Goal: Task Accomplishment & Management: Complete application form

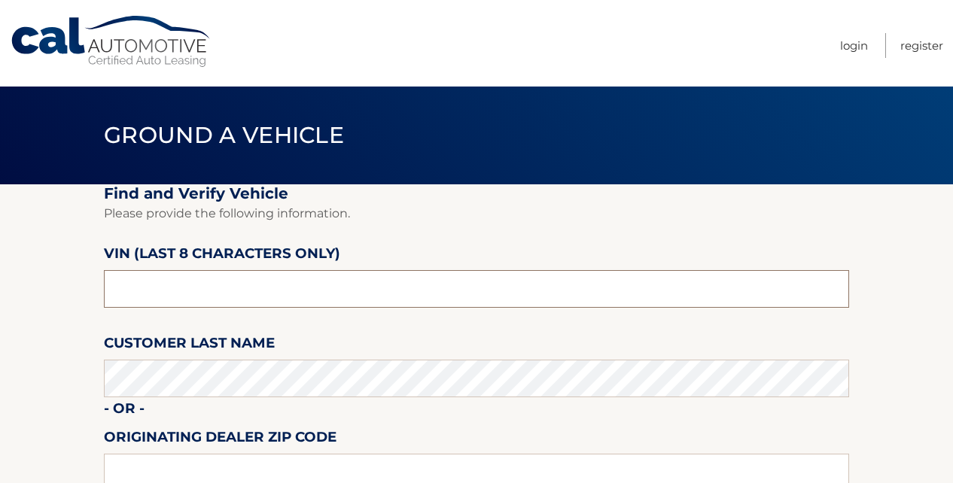
click at [213, 298] on input "text" at bounding box center [477, 289] width 746 height 38
click at [169, 282] on input "text" at bounding box center [477, 289] width 746 height 38
type input "P8106410"
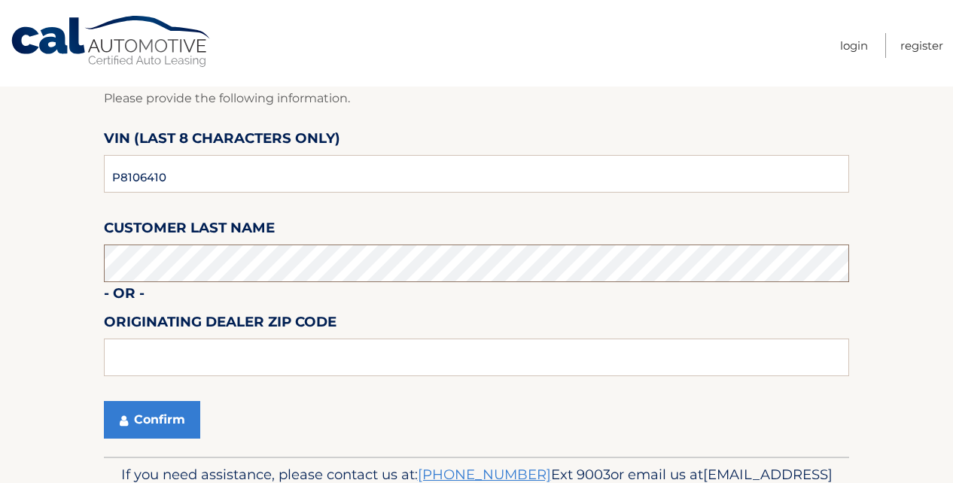
scroll to position [203, 0]
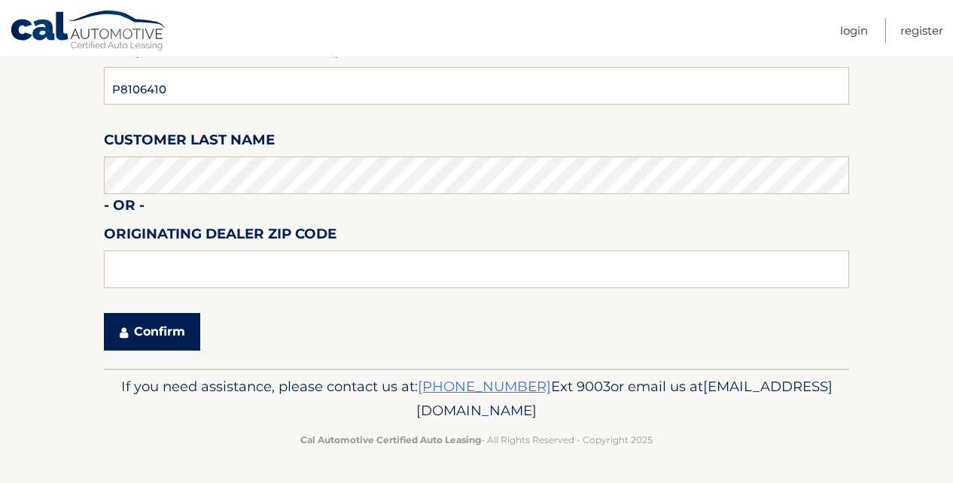
click at [150, 330] on button "Confirm" at bounding box center [152, 332] width 96 height 38
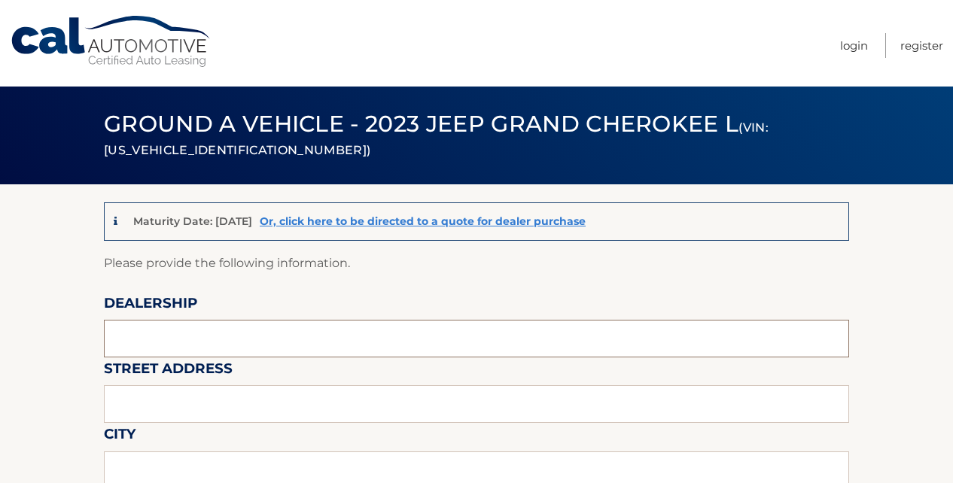
click at [166, 340] on input "text" at bounding box center [477, 339] width 746 height 38
type input "MIAMI LAKES AUTOMALL"
type input "[STREET_ADDRESS]"
type input "[GEOGRAPHIC_DATA]"
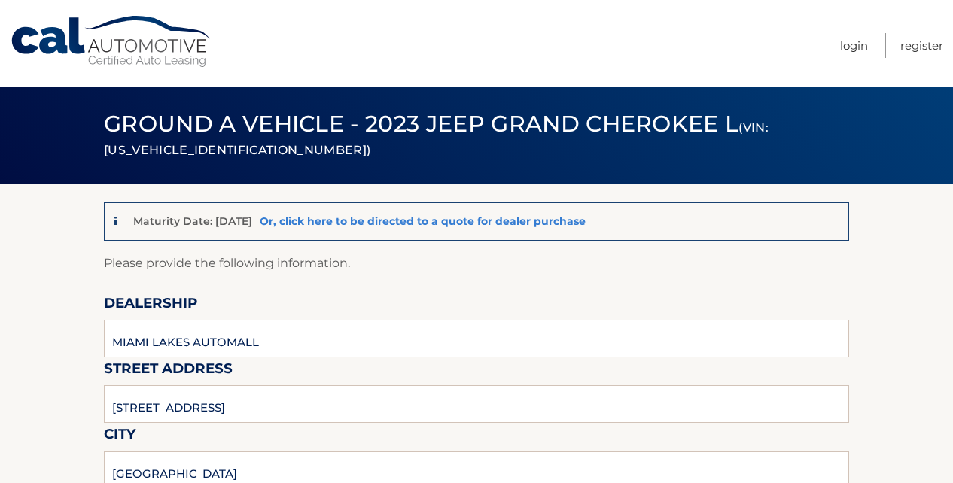
type input "FL"
type input "33014"
type input "MIAMI LAKES AUTOMALL"
type input "3054554922"
type input "[PERSON_NAME][EMAIL_ADDRESS][DOMAIN_NAME]"
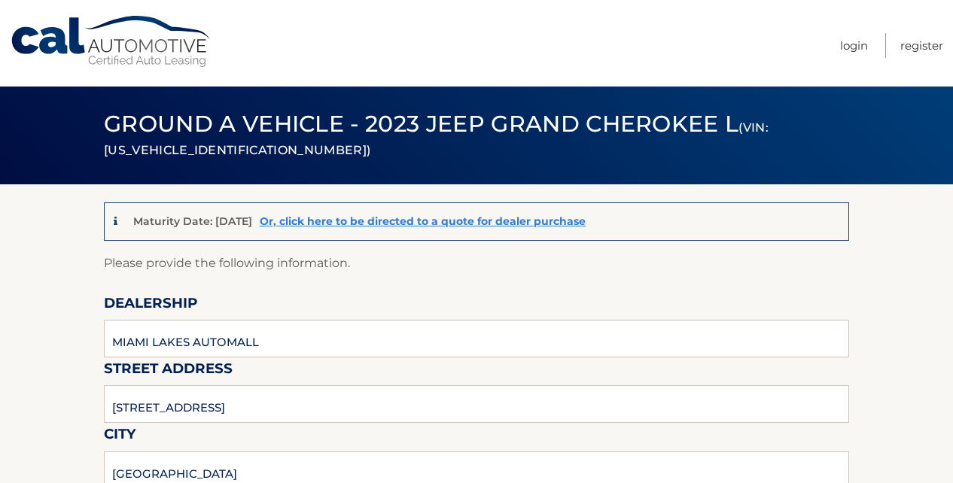
type input "[PERSON_NAME]"
type input "3054554922"
type input "[PERSON_NAME][EMAIL_ADDRESS][DOMAIN_NAME]"
type input "[PERSON_NAME]"
type input "[PERSON_NAME][EMAIL_ADDRESS][DOMAIN_NAME]"
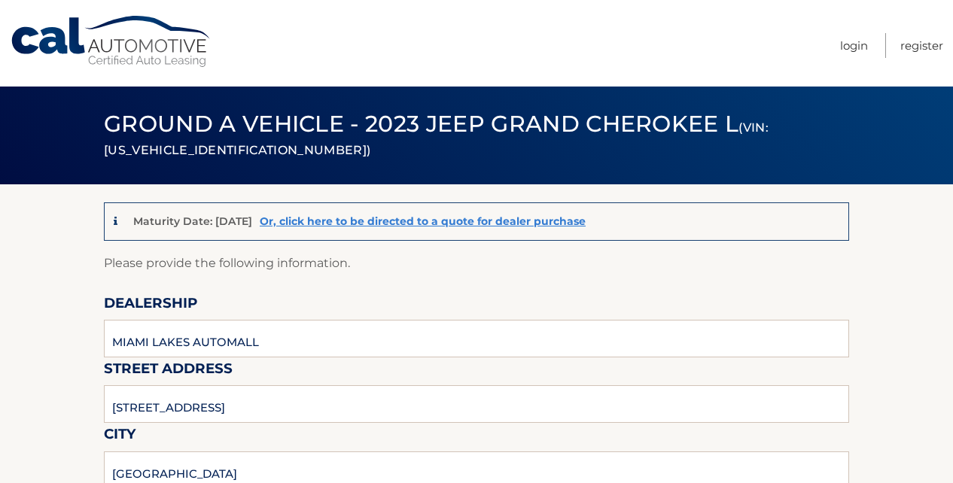
type input "KEYS @ CHEVROLET SHOWROOM [PERSON_NAME]"
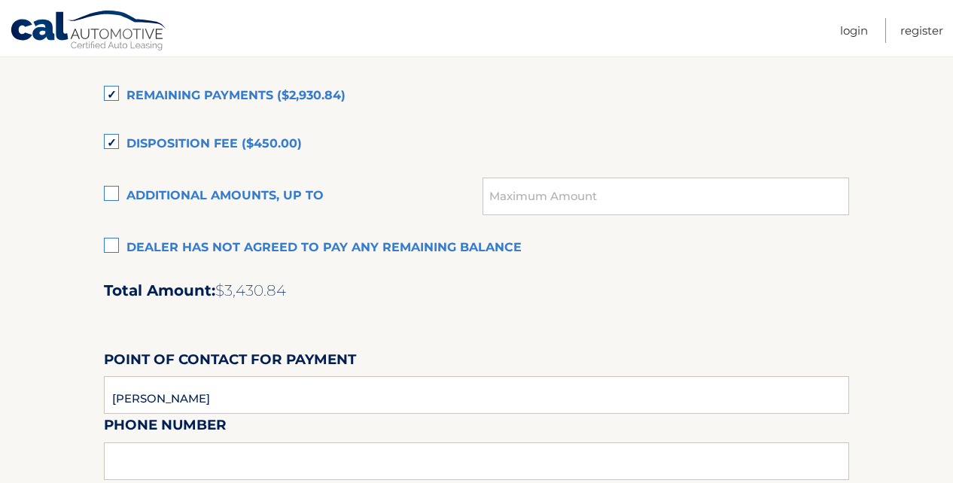
scroll to position [1105, 0]
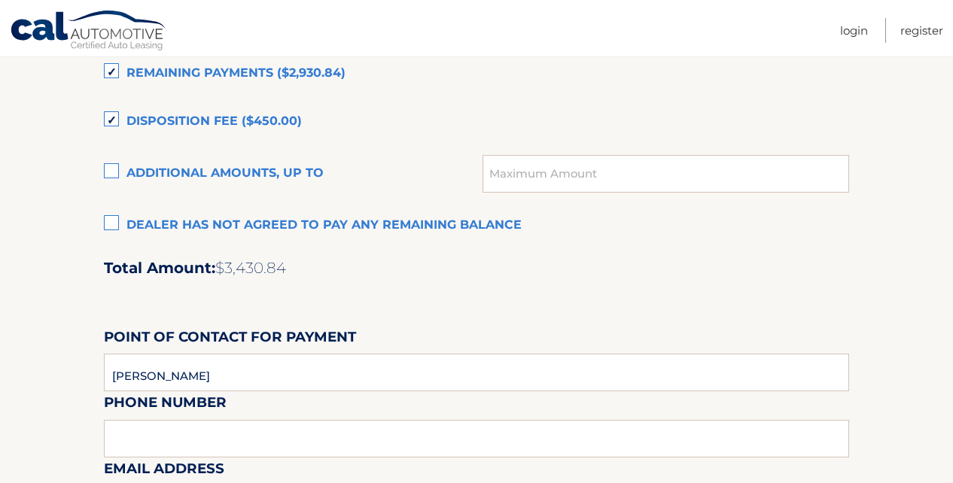
click at [109, 72] on label "Remaining Payments ($2,930.84)" at bounding box center [477, 74] width 746 height 30
click at [0, 0] on input "Remaining Payments ($2,930.84)" at bounding box center [0, 0] width 0 height 0
click at [108, 115] on label "Disposition Fee ($450.00)" at bounding box center [477, 122] width 746 height 30
click at [0, 0] on input "Disposition Fee ($450.00)" at bounding box center [0, 0] width 0 height 0
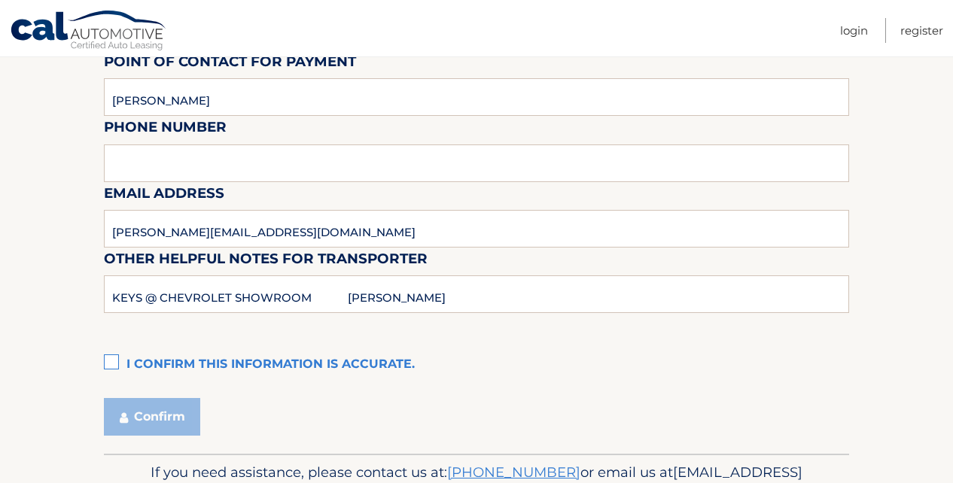
click at [205, 160] on div "Email Address FABIO.MOREIRA@MIAMILAKESAUTOMALL.COM" at bounding box center [477, 149] width 746 height 66
click at [178, 168] on div "Email Address FABIO.MOREIRA@MIAMILAKESAUTOMALL.COM" at bounding box center [477, 149] width 746 height 66
click at [111, 358] on label "I confirm this information is accurate." at bounding box center [477, 365] width 746 height 30
click at [0, 0] on input "I confirm this information is accurate." at bounding box center [0, 0] width 0 height 0
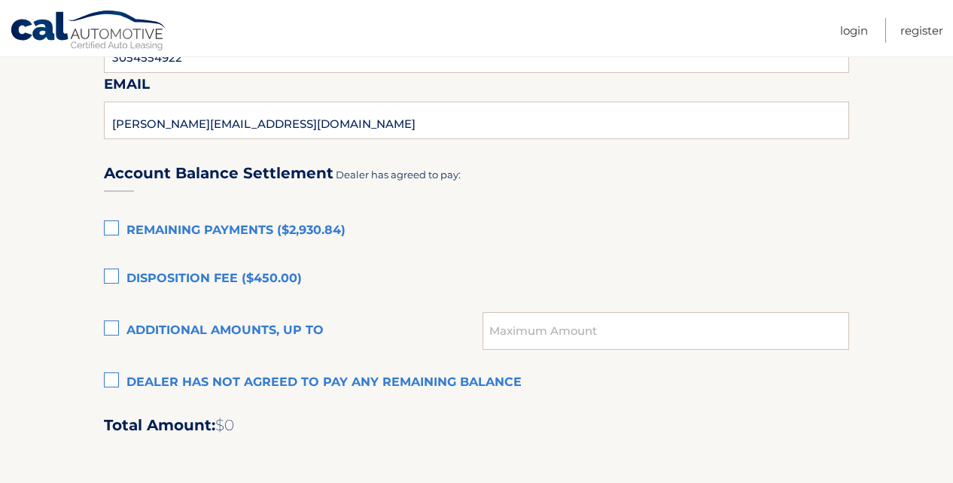
scroll to position [1224, 0]
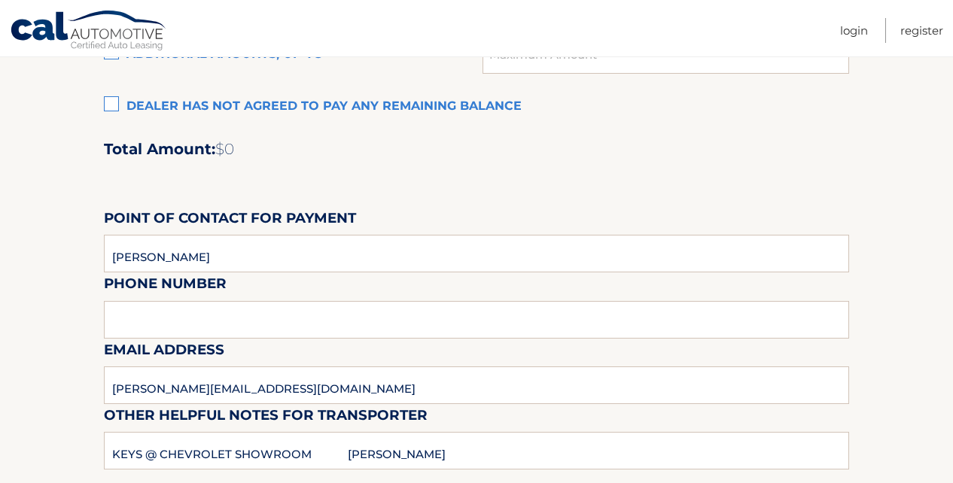
drag, startPoint x: 738, startPoint y: 146, endPoint x: 728, endPoint y: 152, distance: 11.5
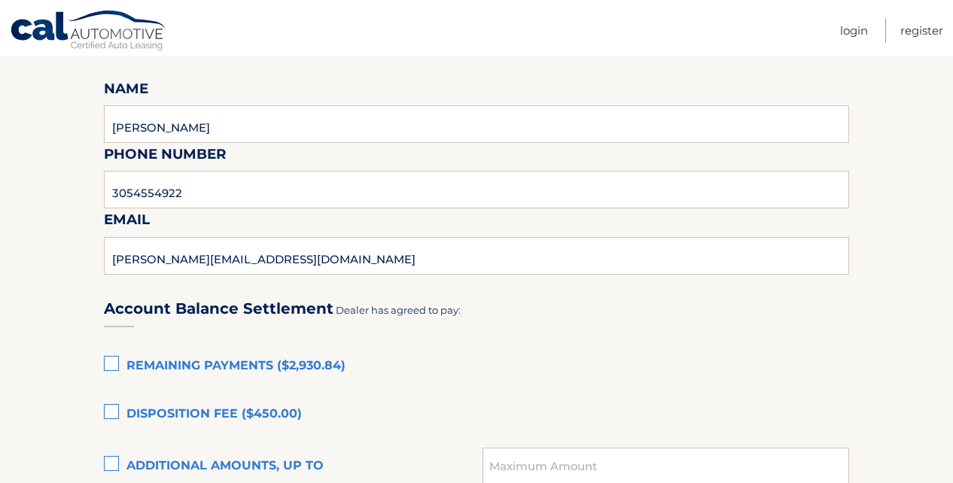
scroll to position [828, 0]
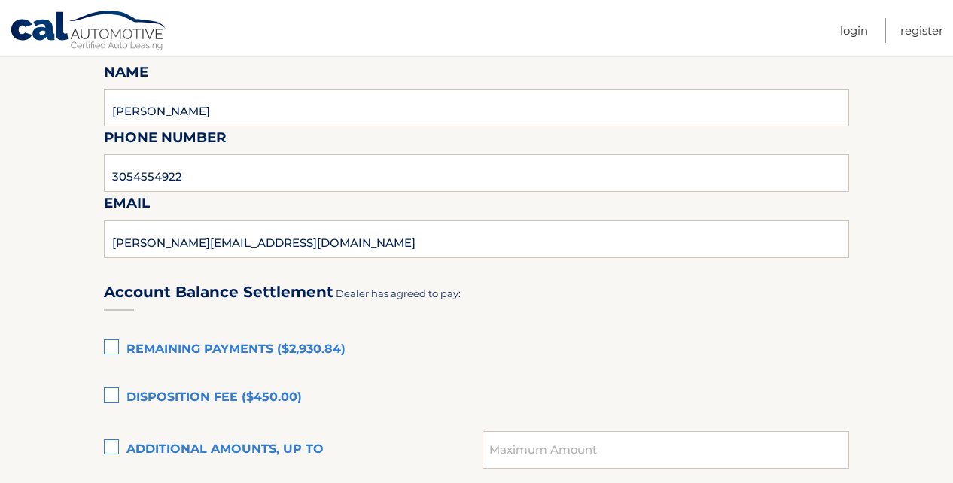
click at [276, 343] on label "Remaining Payments ($2,930.84)" at bounding box center [477, 350] width 746 height 30
click at [0, 0] on input "Remaining Payments ($2,930.84)" at bounding box center [0, 0] width 0 height 0
click at [276, 343] on label "Remaining Payments ($2,930.84)" at bounding box center [477, 350] width 746 height 30
click at [0, 0] on input "Remaining Payments ($2,930.84)" at bounding box center [0, 0] width 0 height 0
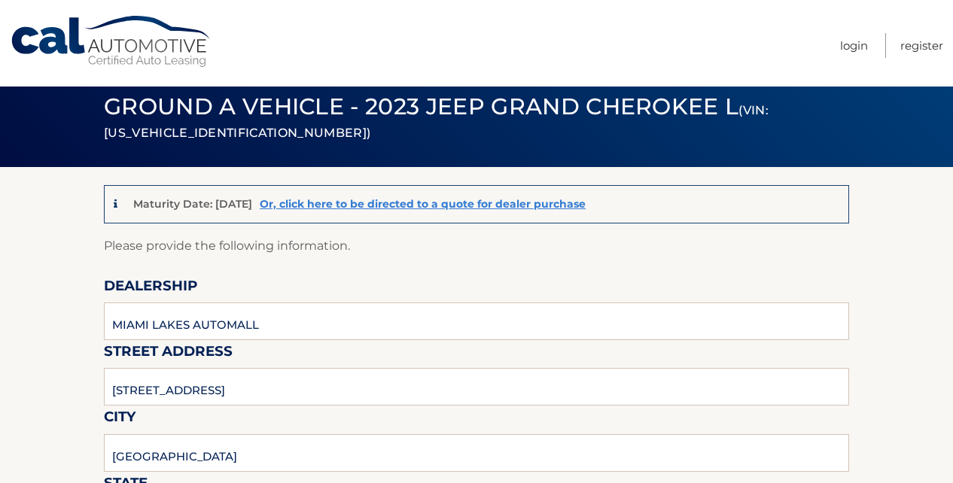
scroll to position [0, 0]
